Goal: Task Accomplishment & Management: Use online tool/utility

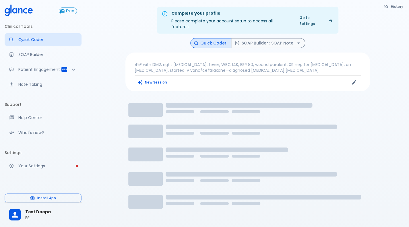
click at [320, 19] on link "Go to Settings" at bounding box center [316, 20] width 40 height 14
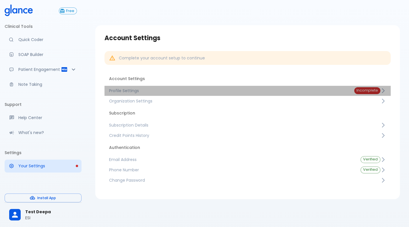
click at [259, 93] on span "Profile Settings" at bounding box center [227, 91] width 236 height 6
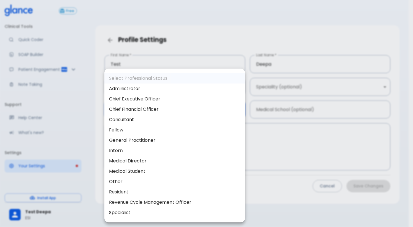
click at [169, 113] on body "↧ pull to refresh ↧ Free Clinical Tools Quick Coder SOAP Builder Patient Engage…" at bounding box center [206, 120] width 413 height 241
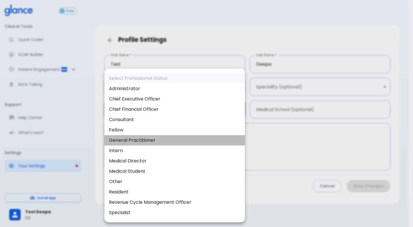
click at [158, 143] on li "General Practitioner" at bounding box center [174, 140] width 141 height 10
type input "general_practitioner"
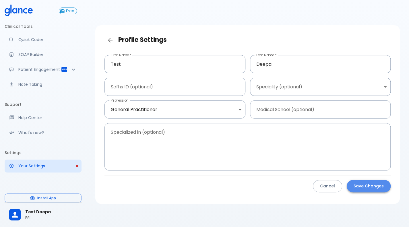
click at [362, 181] on button "Save Changes" at bounding box center [369, 186] width 44 height 12
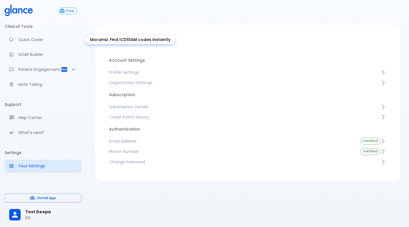
click at [23, 43] on link "Quick Coder" at bounding box center [43, 39] width 77 height 13
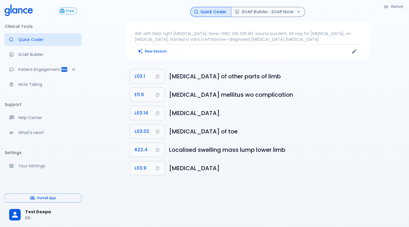
click at [20, 91] on ul "Clinical Tools Quick Coder SOAP Builder Patient Engagement Note Taking" at bounding box center [43, 58] width 77 height 76
click at [154, 51] on button "New Session" at bounding box center [153, 51] width 36 height 8
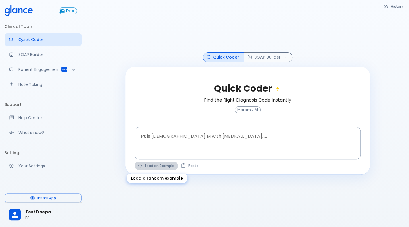
click at [152, 167] on button "Load an Example" at bounding box center [156, 166] width 43 height 8
type textarea "62M, HTN, acute tearing [MEDICAL_DATA] to back, BP 170/95, asymmetric pulses, C…"
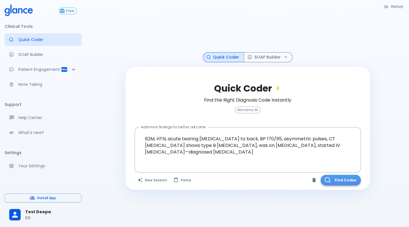
click at [347, 181] on button "Find Codes" at bounding box center [341, 180] width 40 height 11
